Goal: Information Seeking & Learning: Learn about a topic

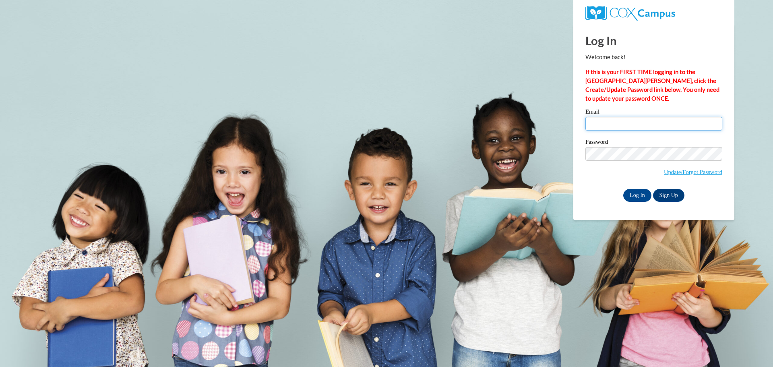
click at [629, 121] on input "Email" at bounding box center [653, 124] width 137 height 14
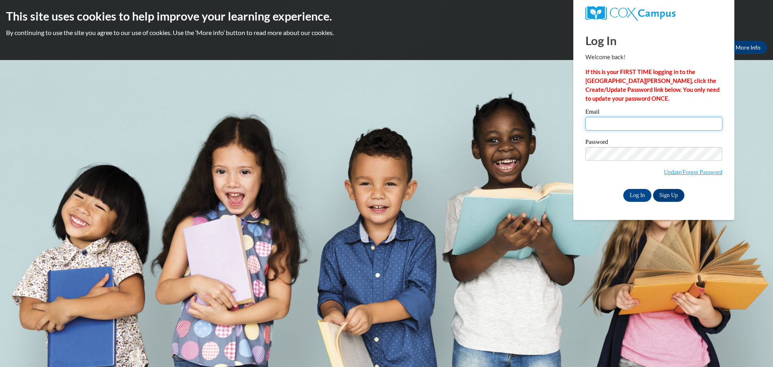
type input "[EMAIL_ADDRESS][DOMAIN_NAME]"
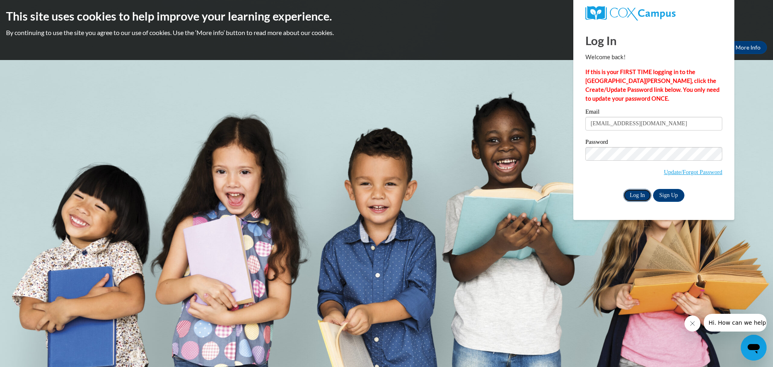
click at [629, 190] on input "Log In" at bounding box center [637, 195] width 28 height 13
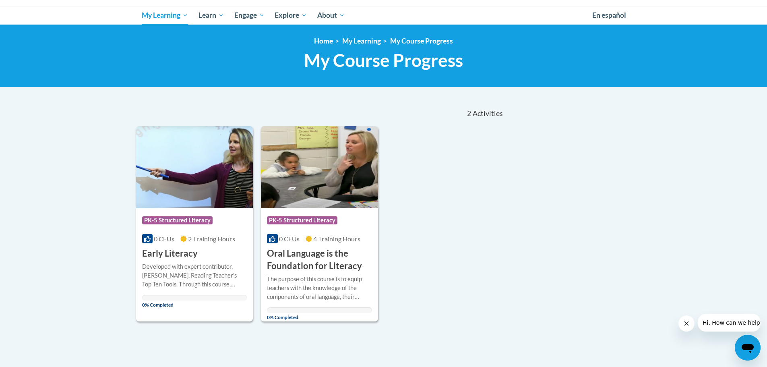
scroll to position [40, 0]
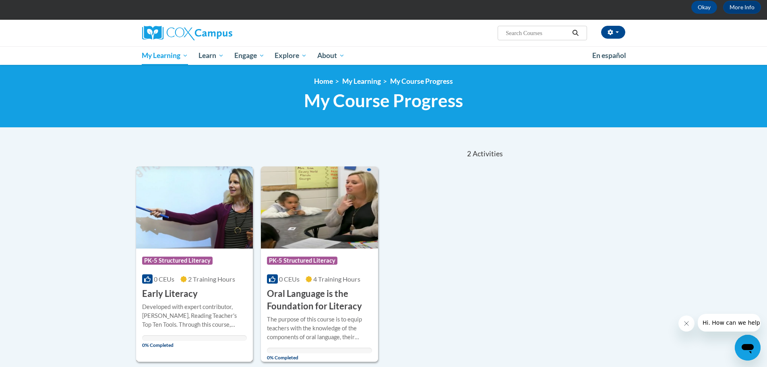
click at [186, 282] on icon at bounding box center [183, 279] width 6 height 6
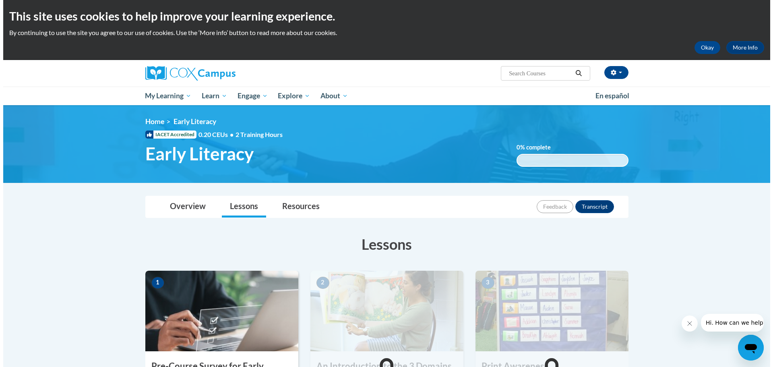
scroll to position [81, 0]
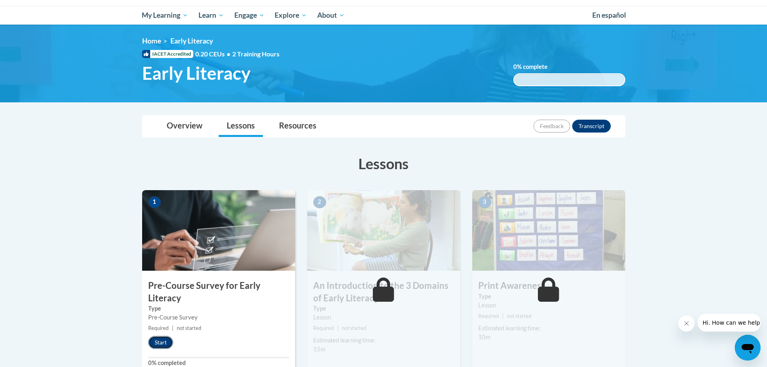
click at [164, 343] on button "Start" at bounding box center [160, 342] width 25 height 13
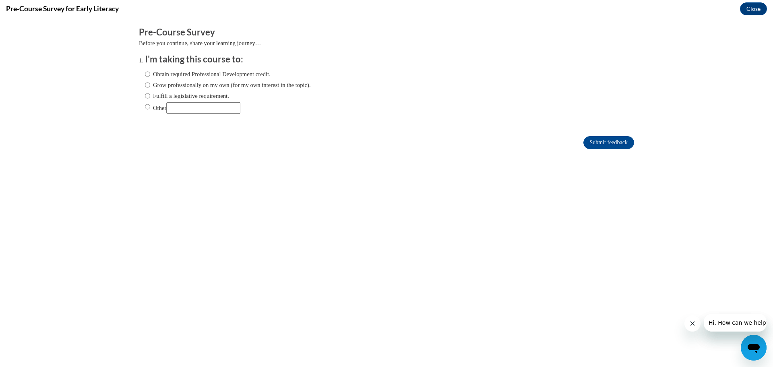
scroll to position [0, 0]
click at [145, 94] on input "Fulfill a legislative requirement." at bounding box center [147, 95] width 5 height 9
radio input "true"
click at [600, 139] on input "Submit feedback" at bounding box center [608, 142] width 51 height 13
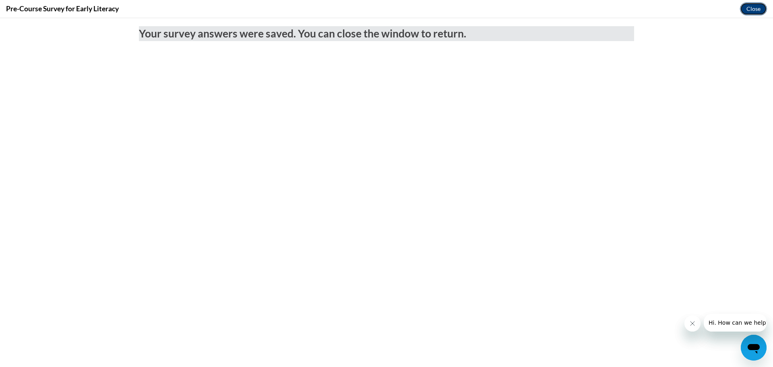
click at [747, 6] on button "Close" at bounding box center [753, 8] width 27 height 13
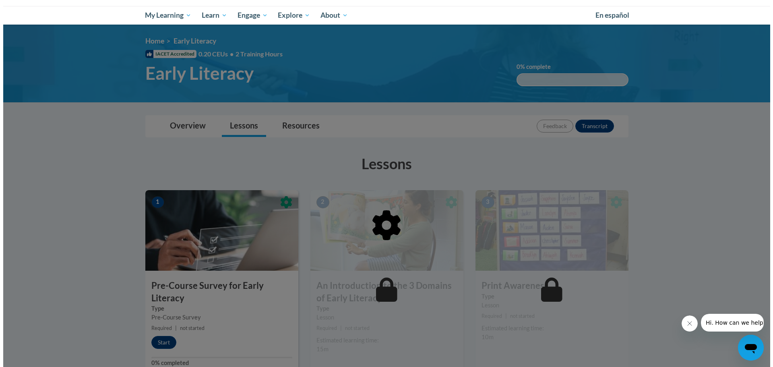
scroll to position [161, 0]
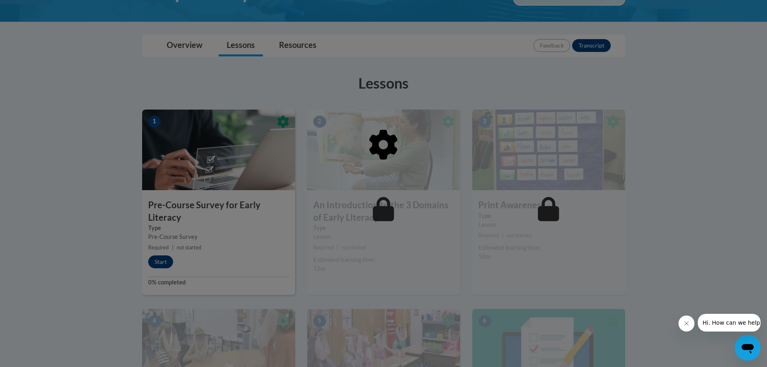
click at [159, 262] on div at bounding box center [383, 186] width 483 height 153
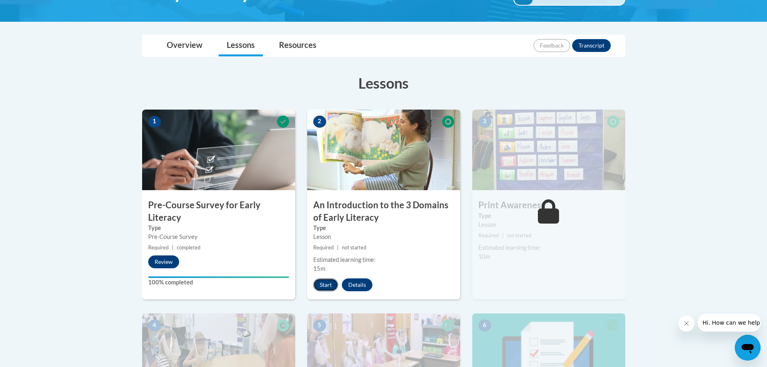
click at [320, 283] on button "Start" at bounding box center [325, 284] width 25 height 13
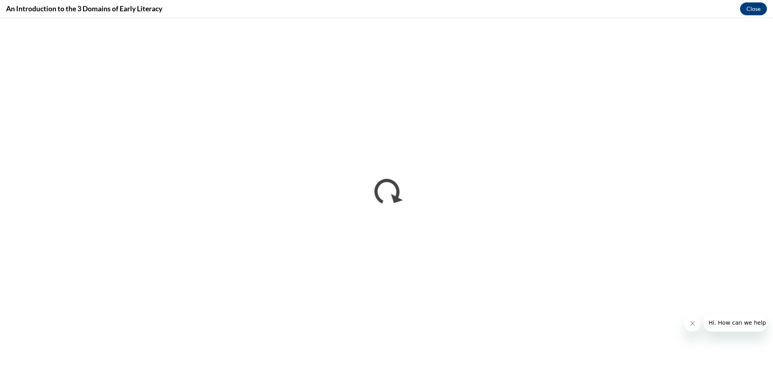
scroll to position [0, 0]
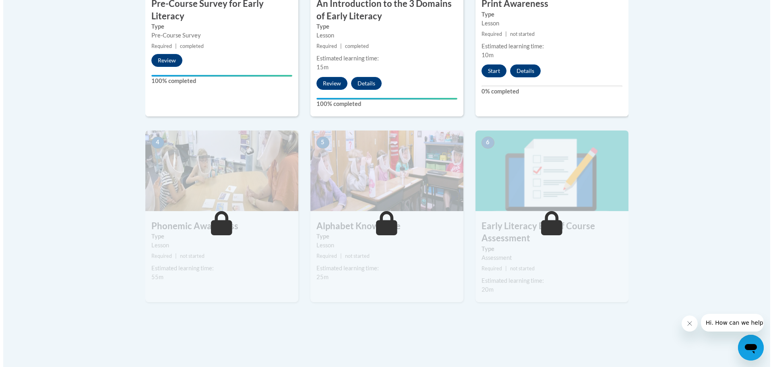
scroll to position [282, 0]
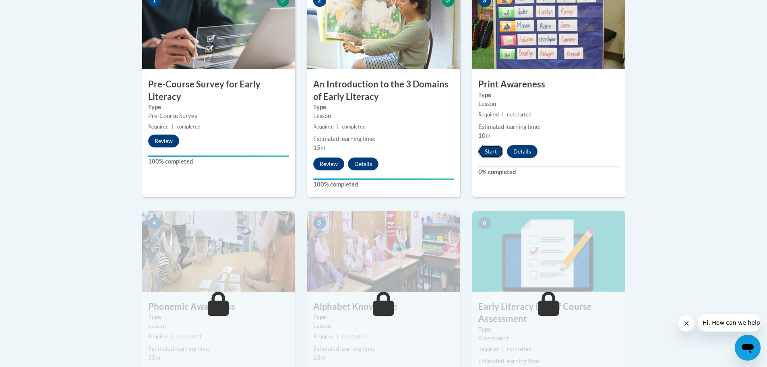
click at [491, 151] on button "Start" at bounding box center [490, 151] width 25 height 13
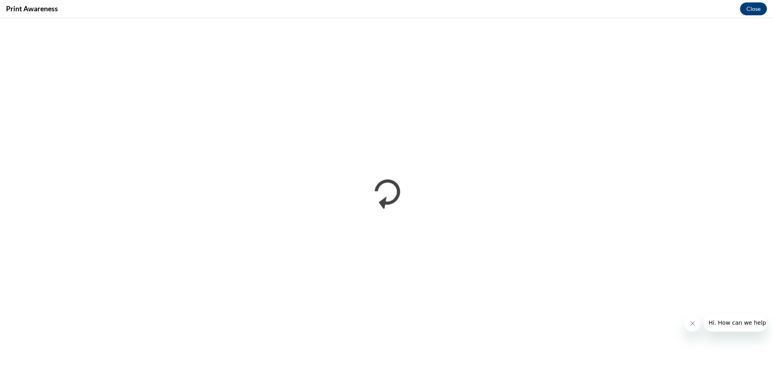
scroll to position [0, 0]
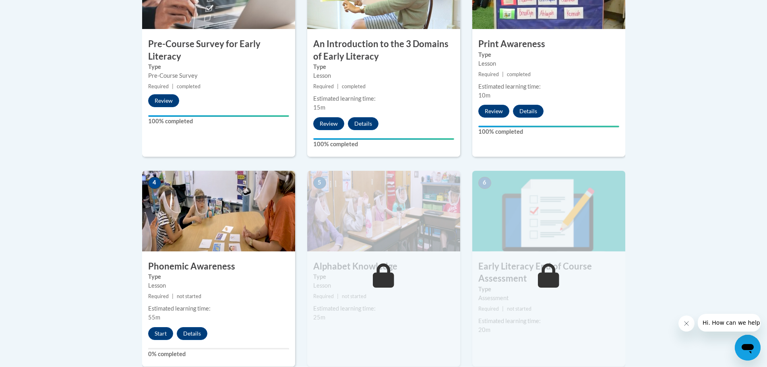
scroll to position [362, 0]
